Goal: Navigation & Orientation: Find specific page/section

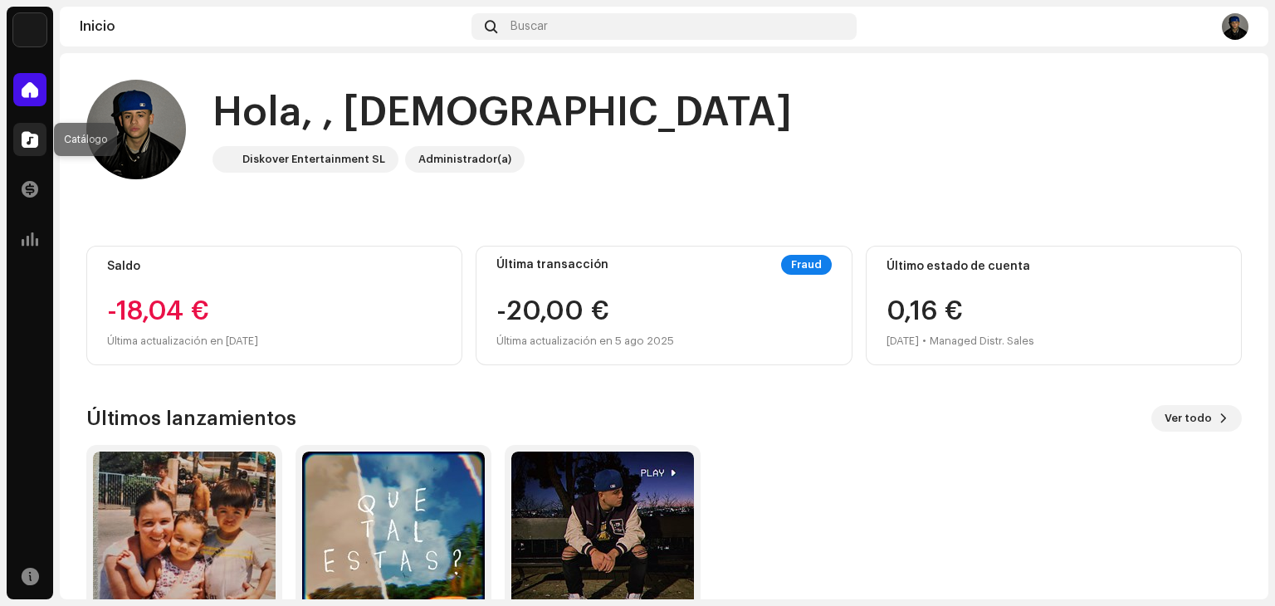
click at [37, 138] on span at bounding box center [30, 139] width 17 height 13
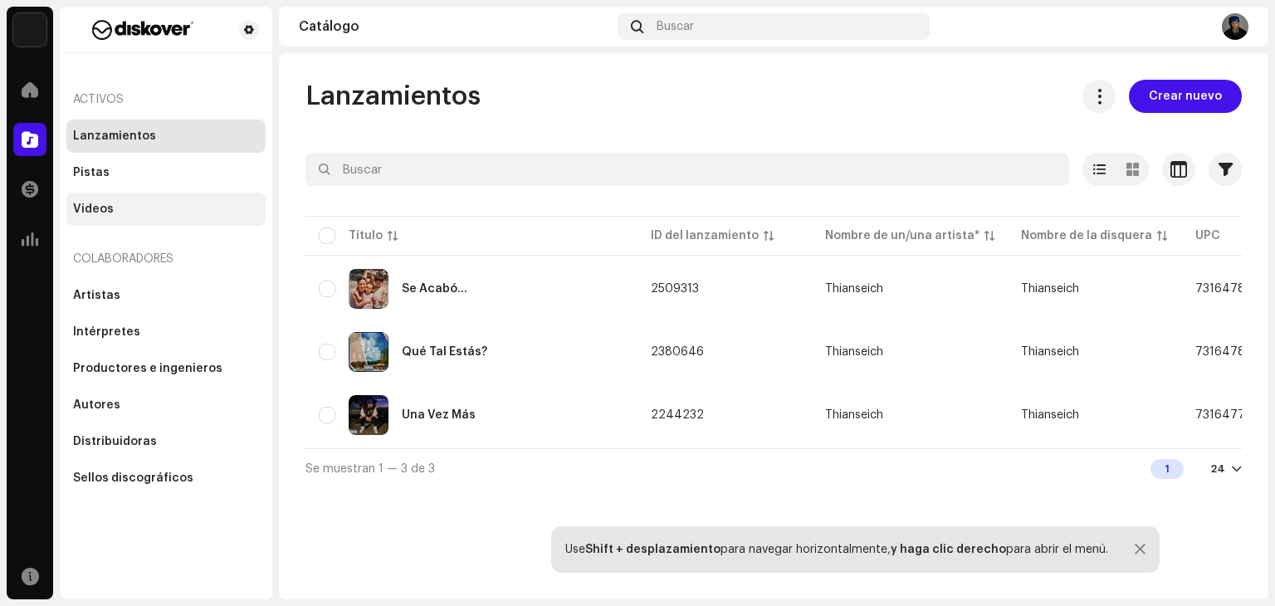
click at [106, 208] on div "Videos" at bounding box center [93, 209] width 41 height 13
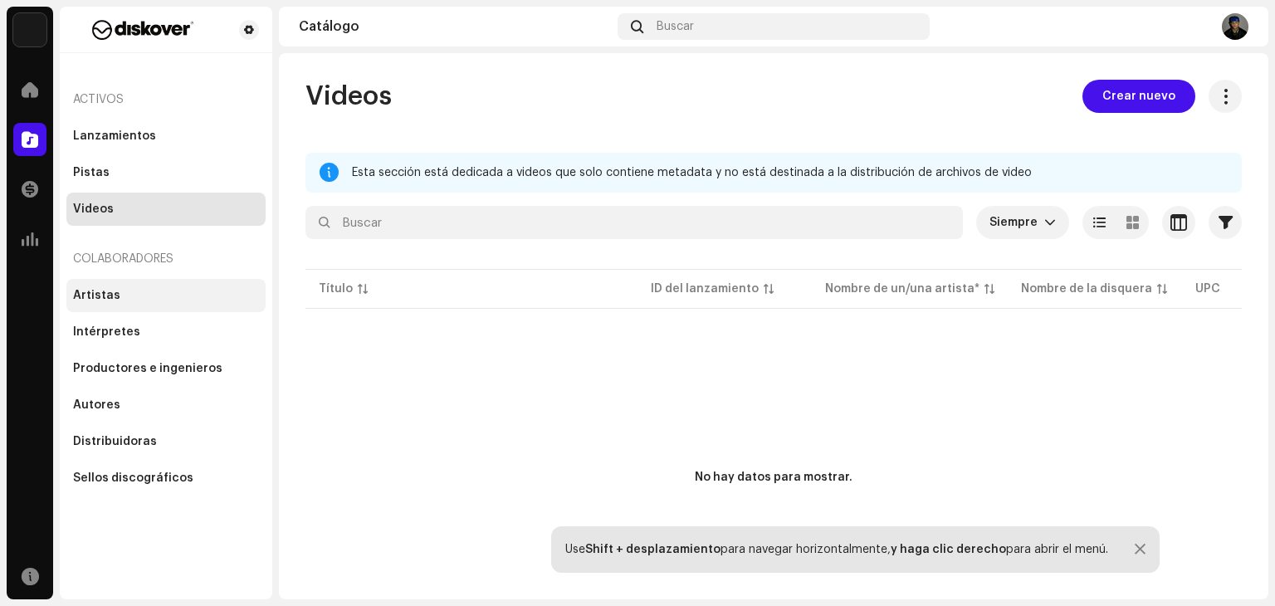
click at [178, 279] on div "Artistas" at bounding box center [165, 295] width 199 height 33
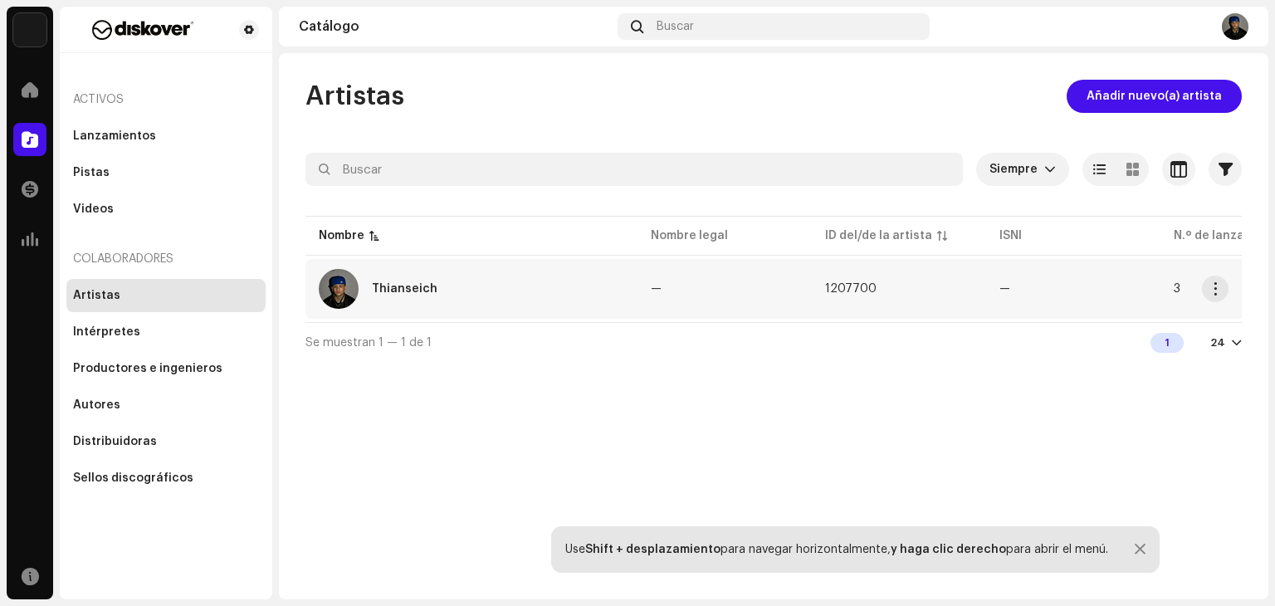
click at [423, 296] on div "Thianseich" at bounding box center [472, 289] width 306 height 40
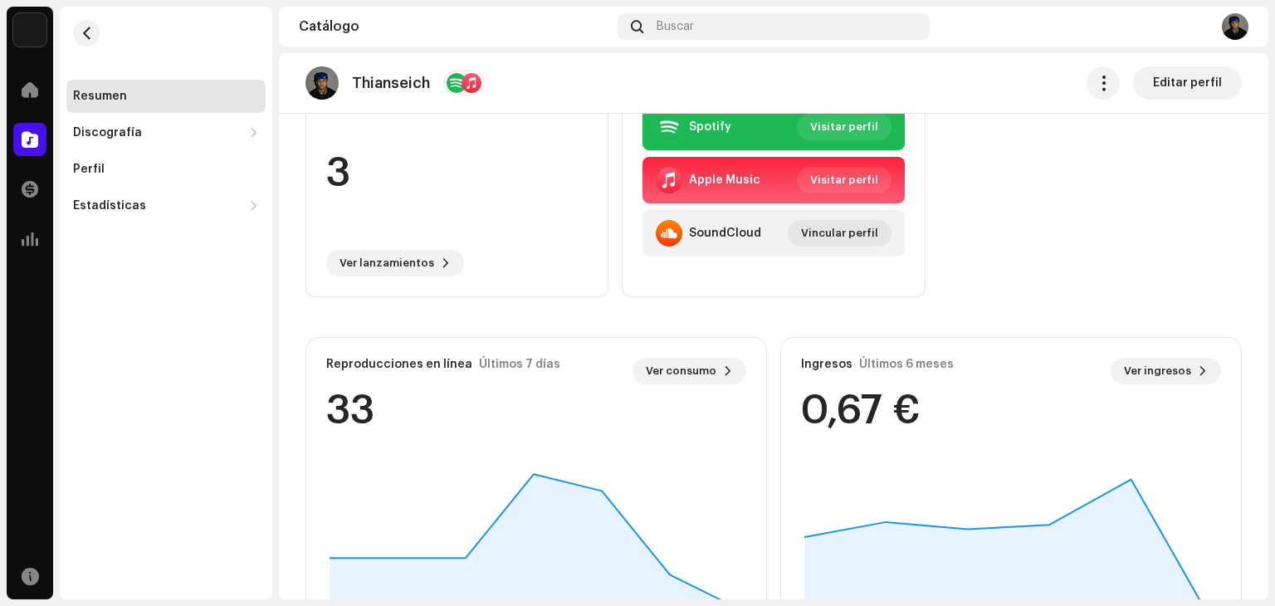
scroll to position [106, 0]
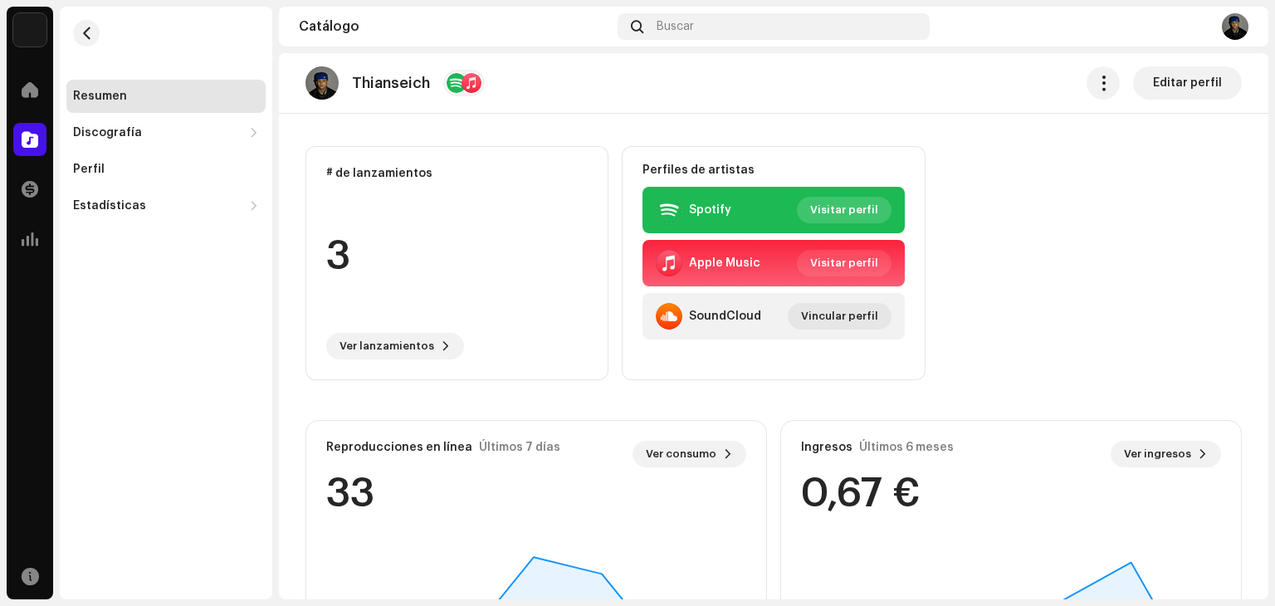
click at [820, 211] on span "Visitar perfil" at bounding box center [844, 209] width 68 height 33
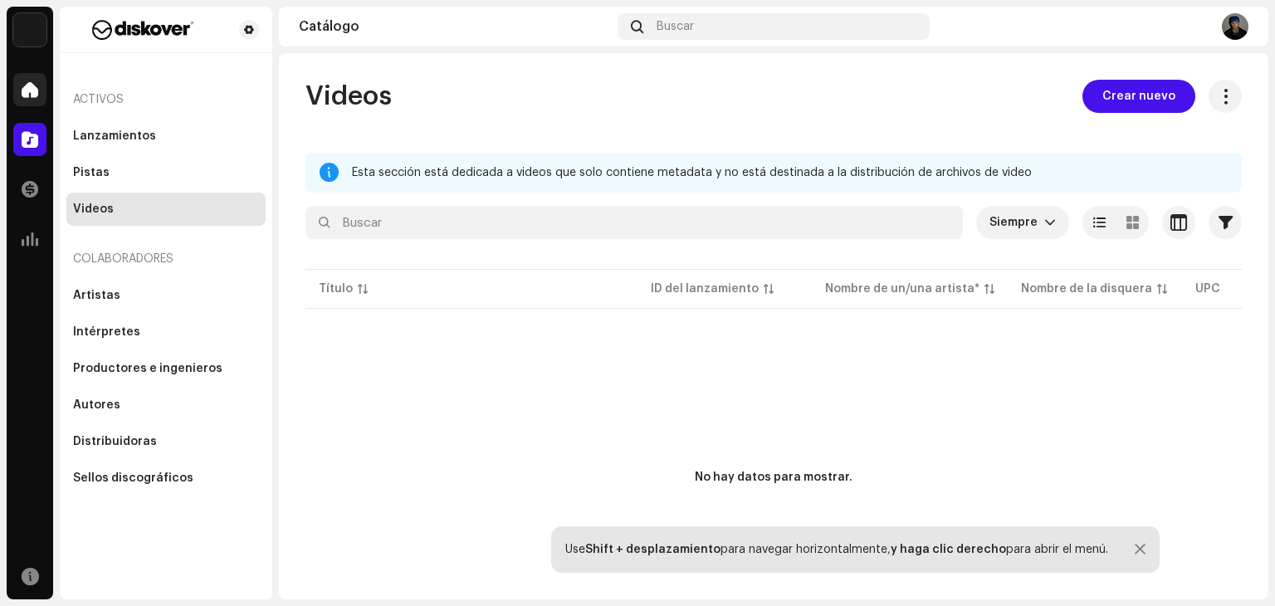
click at [27, 86] on span at bounding box center [30, 89] width 17 height 13
